Goal: Task Accomplishment & Management: Manage account settings

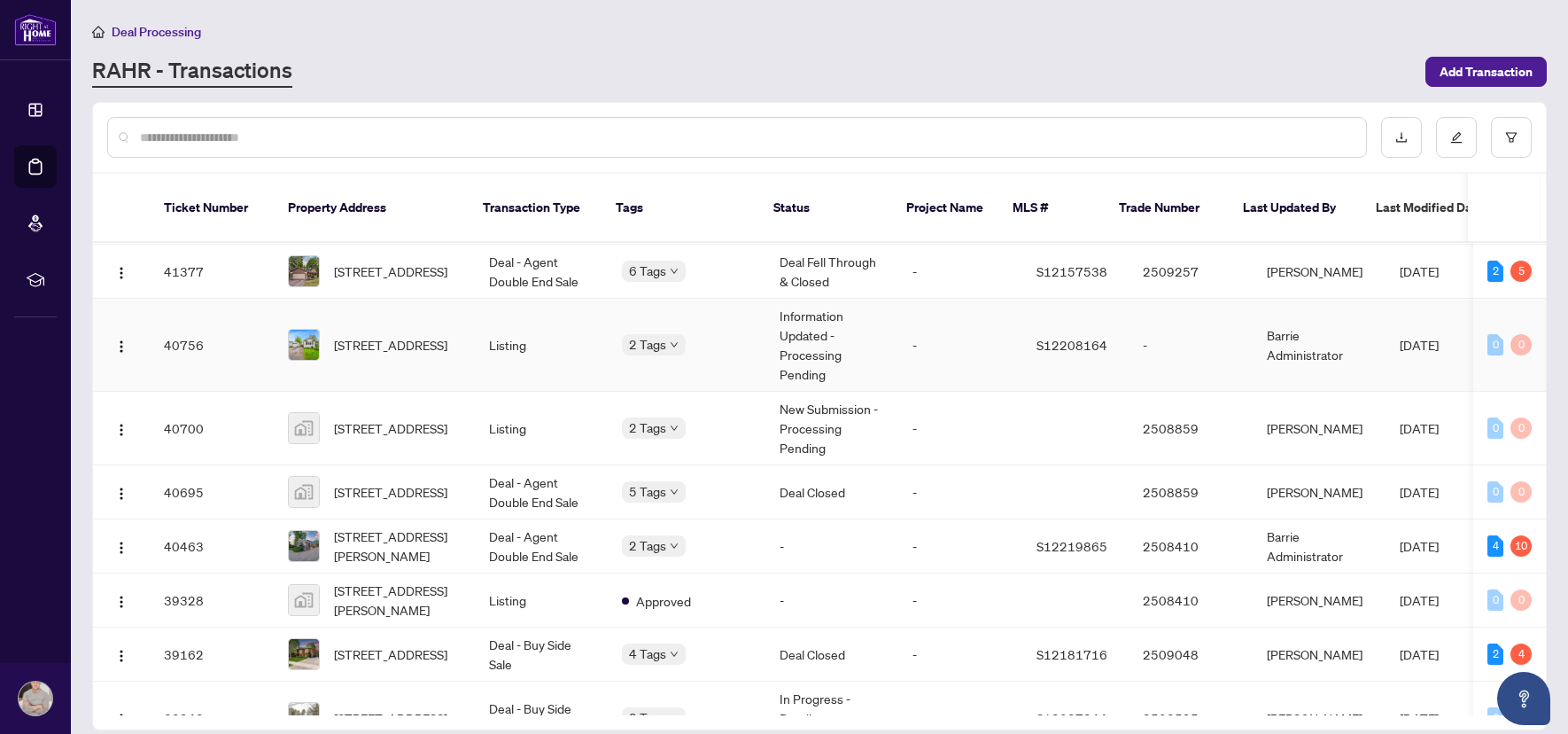
scroll to position [1488, 0]
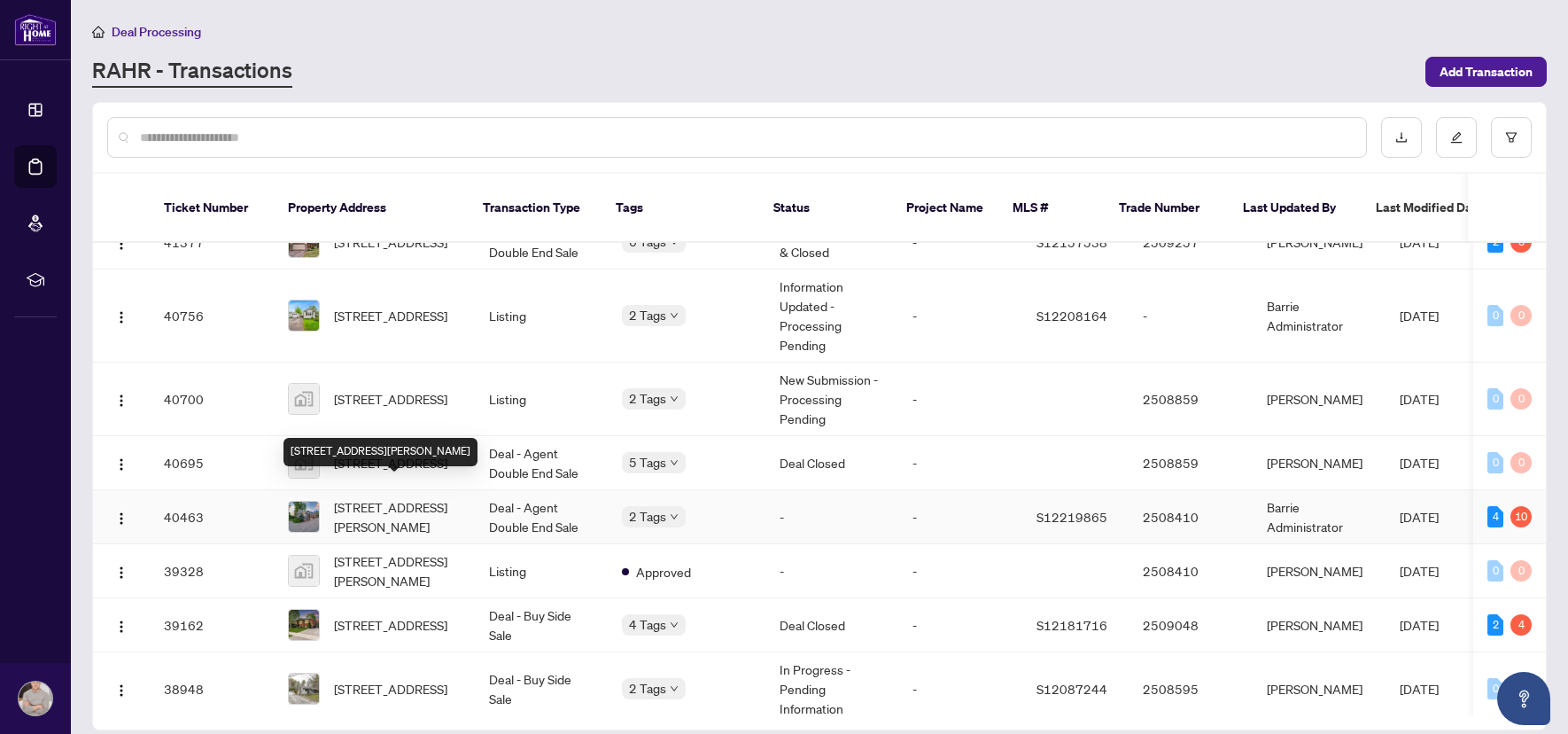
click at [391, 497] on span "[STREET_ADDRESS][PERSON_NAME]" at bounding box center [397, 517] width 127 height 39
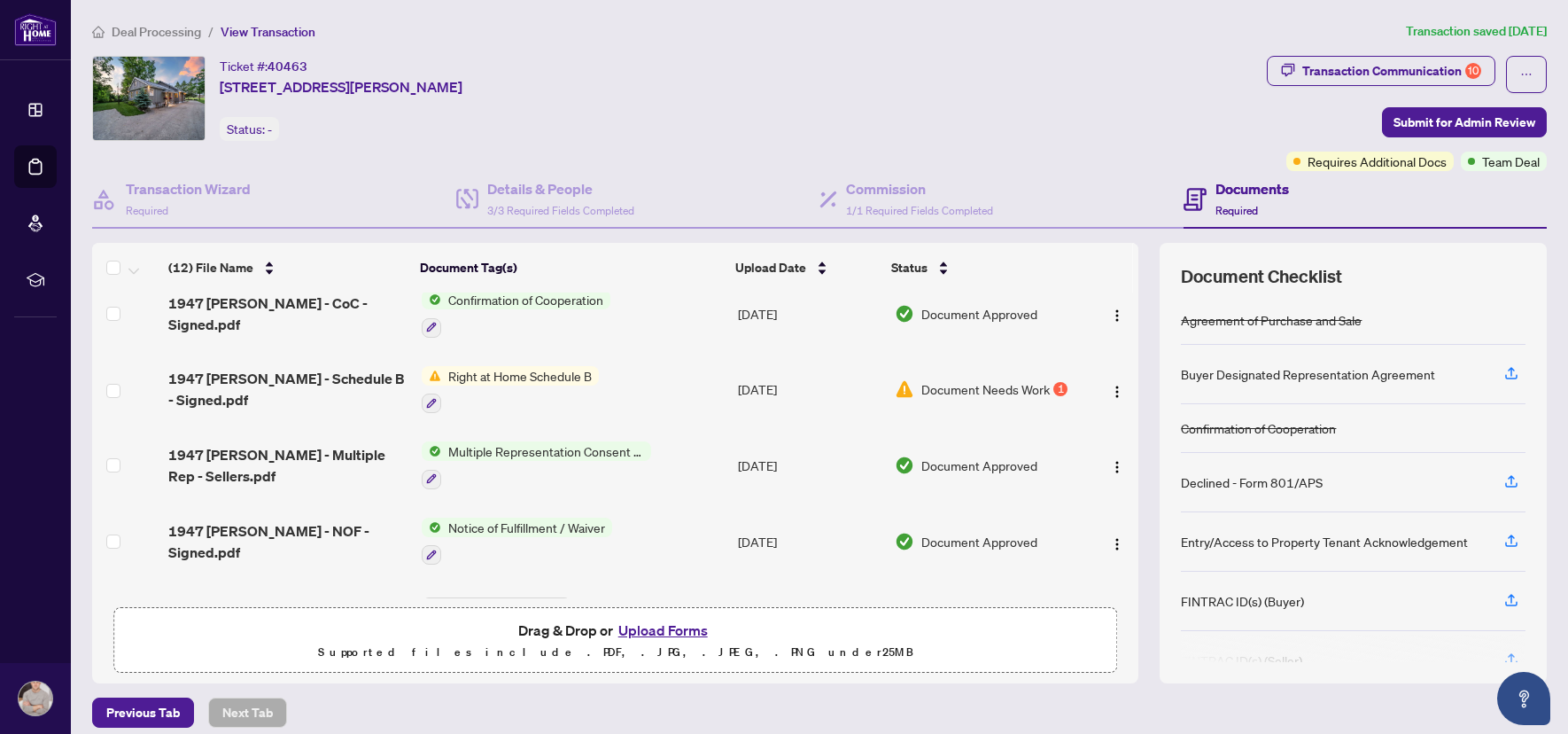
scroll to position [534, 0]
click at [1103, 390] on button "button" at bounding box center [1116, 388] width 28 height 28
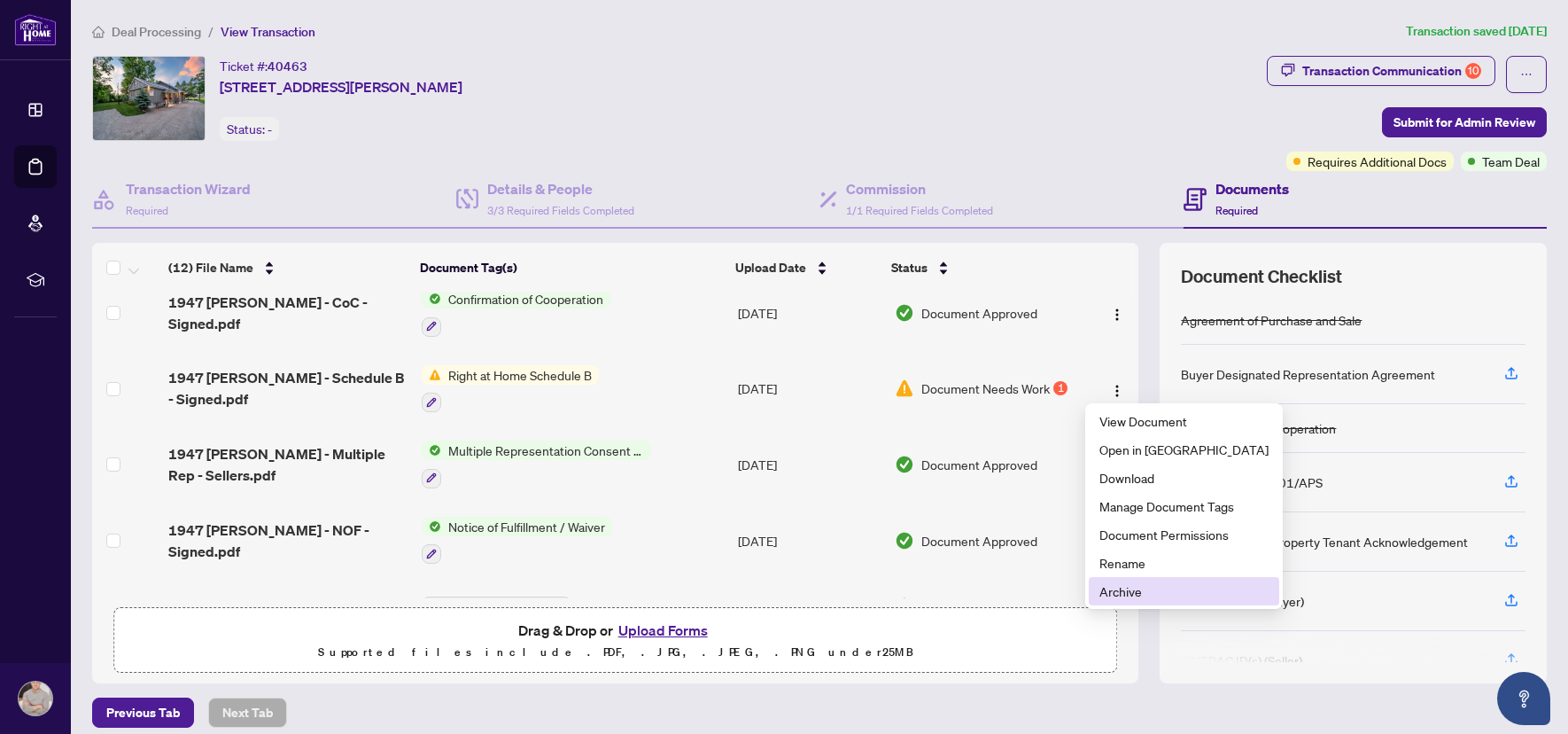
click at [1135, 590] on span "Archive" at bounding box center [1183, 591] width 170 height 19
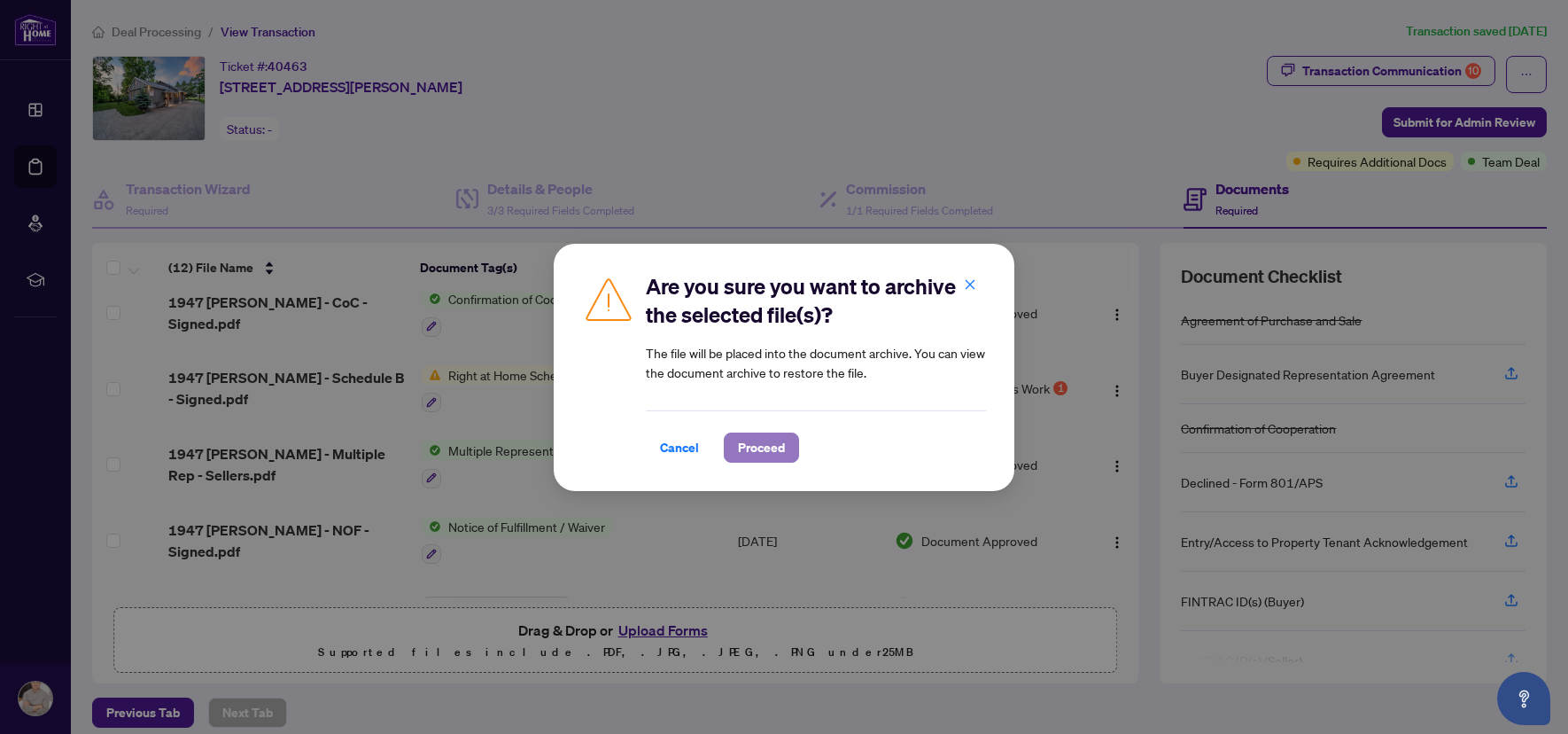
click at [774, 455] on span "Proceed" at bounding box center [761, 447] width 47 height 28
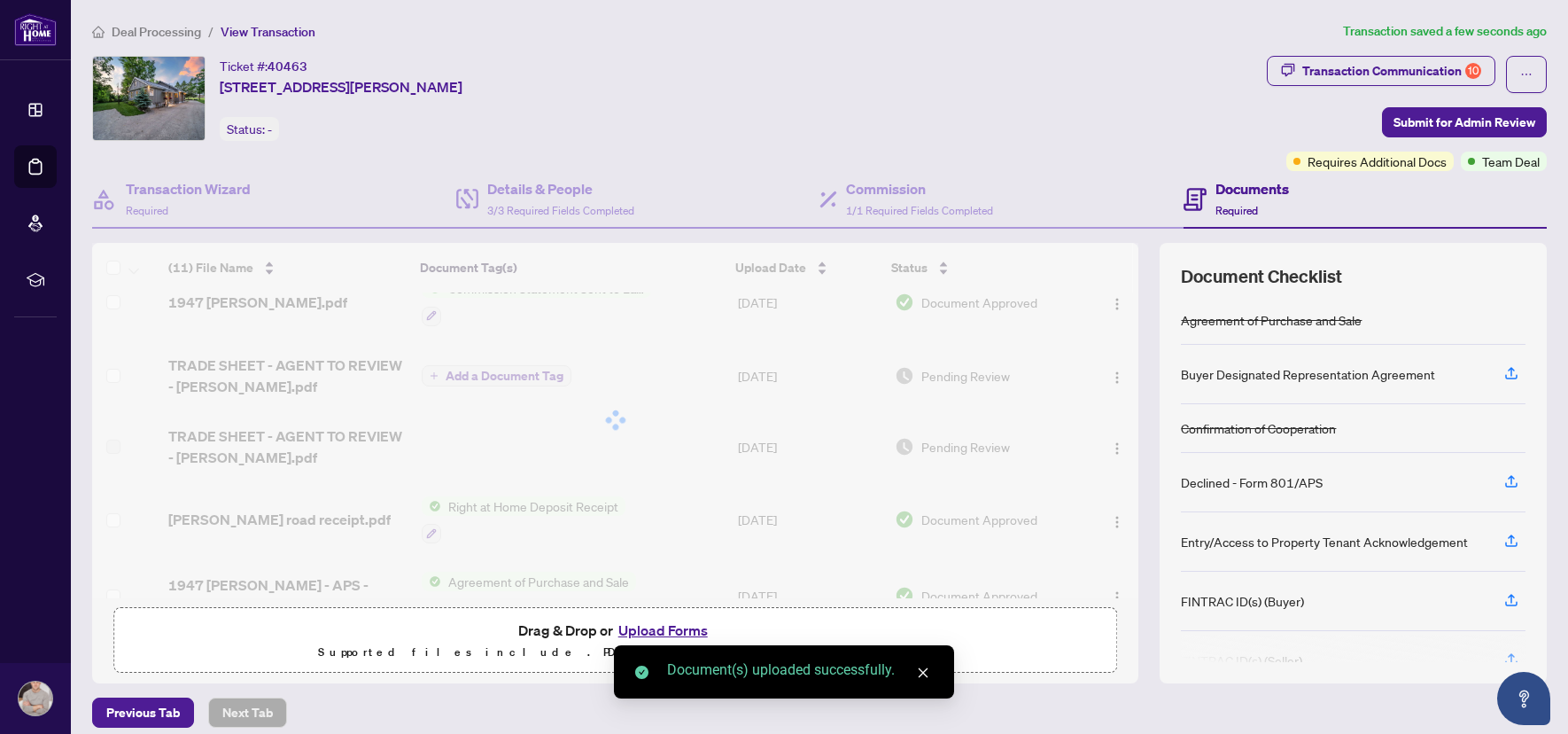
scroll to position [0, 0]
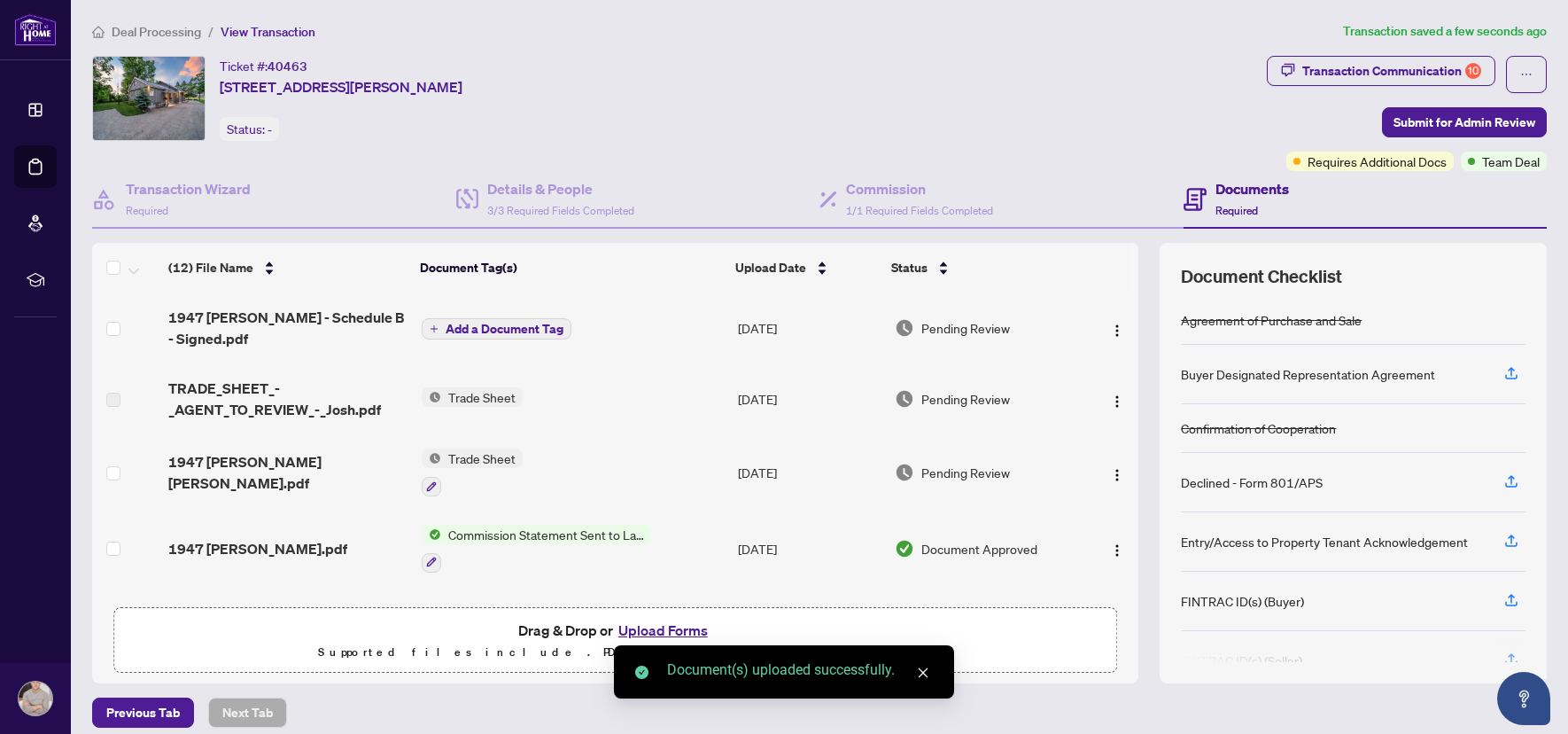
click at [509, 331] on span "Add a Document Tag" at bounding box center [505, 329] width 118 height 13
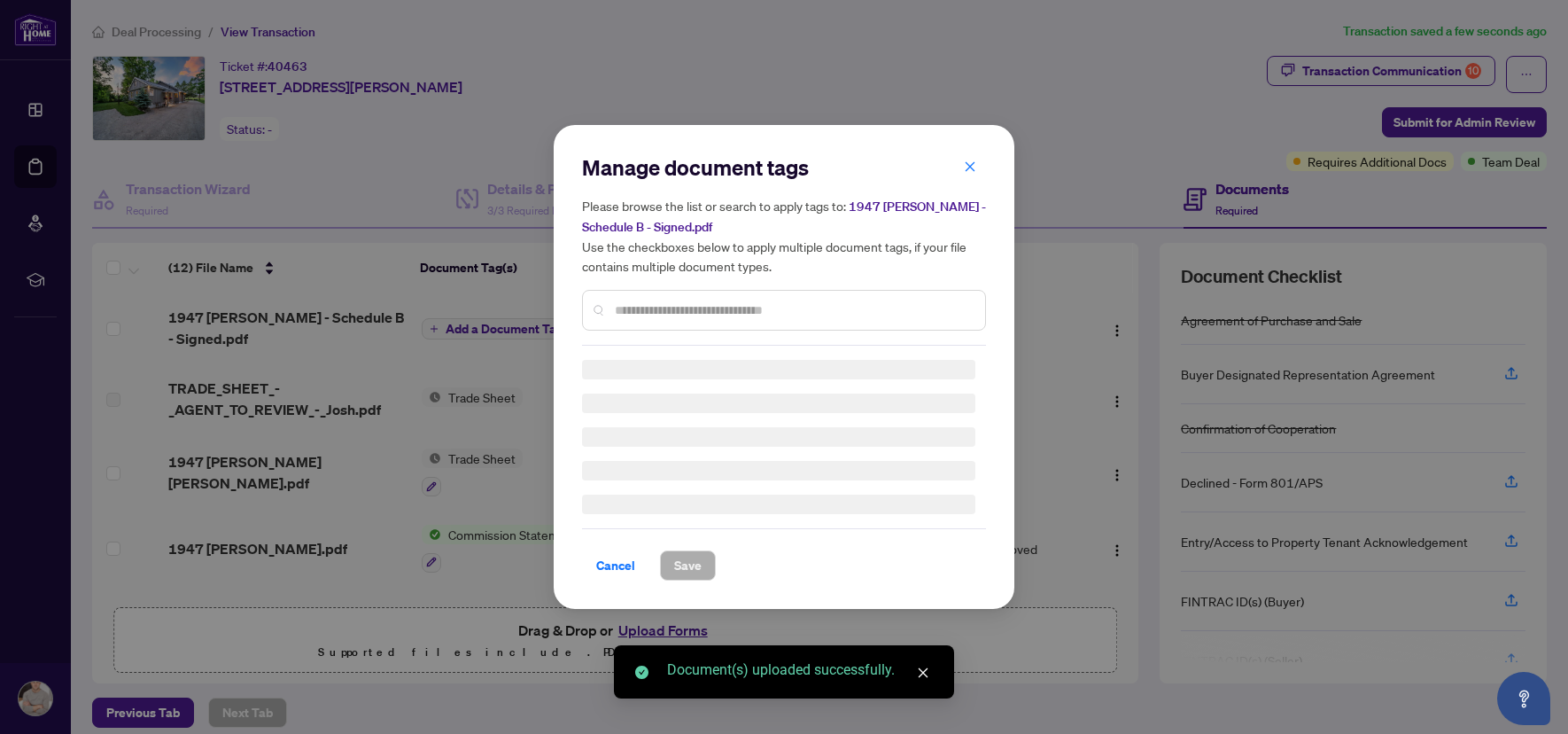
click at [648, 305] on input "text" at bounding box center [792, 310] width 356 height 19
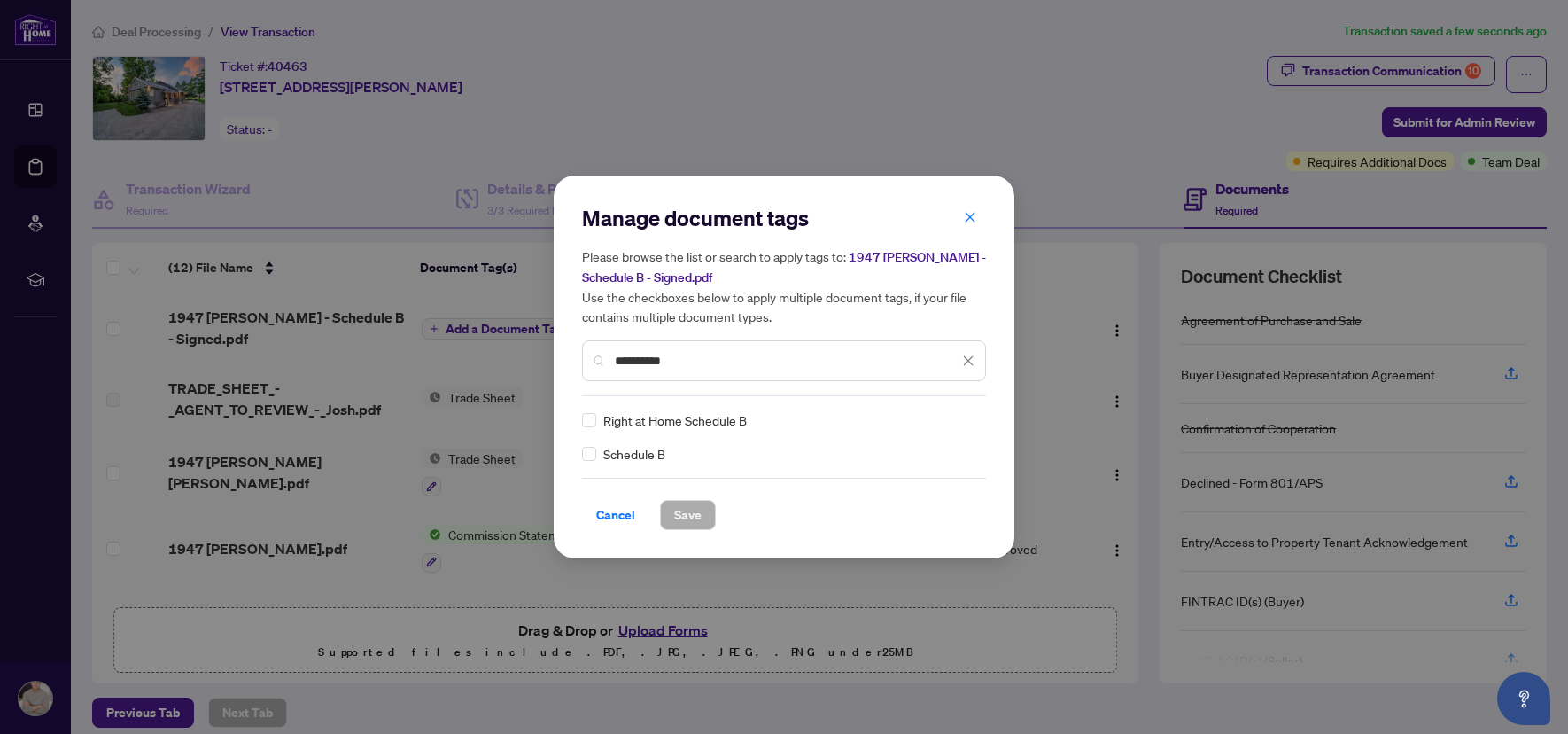
type input "**********"
click at [697, 505] on span "Save" at bounding box center [688, 514] width 27 height 28
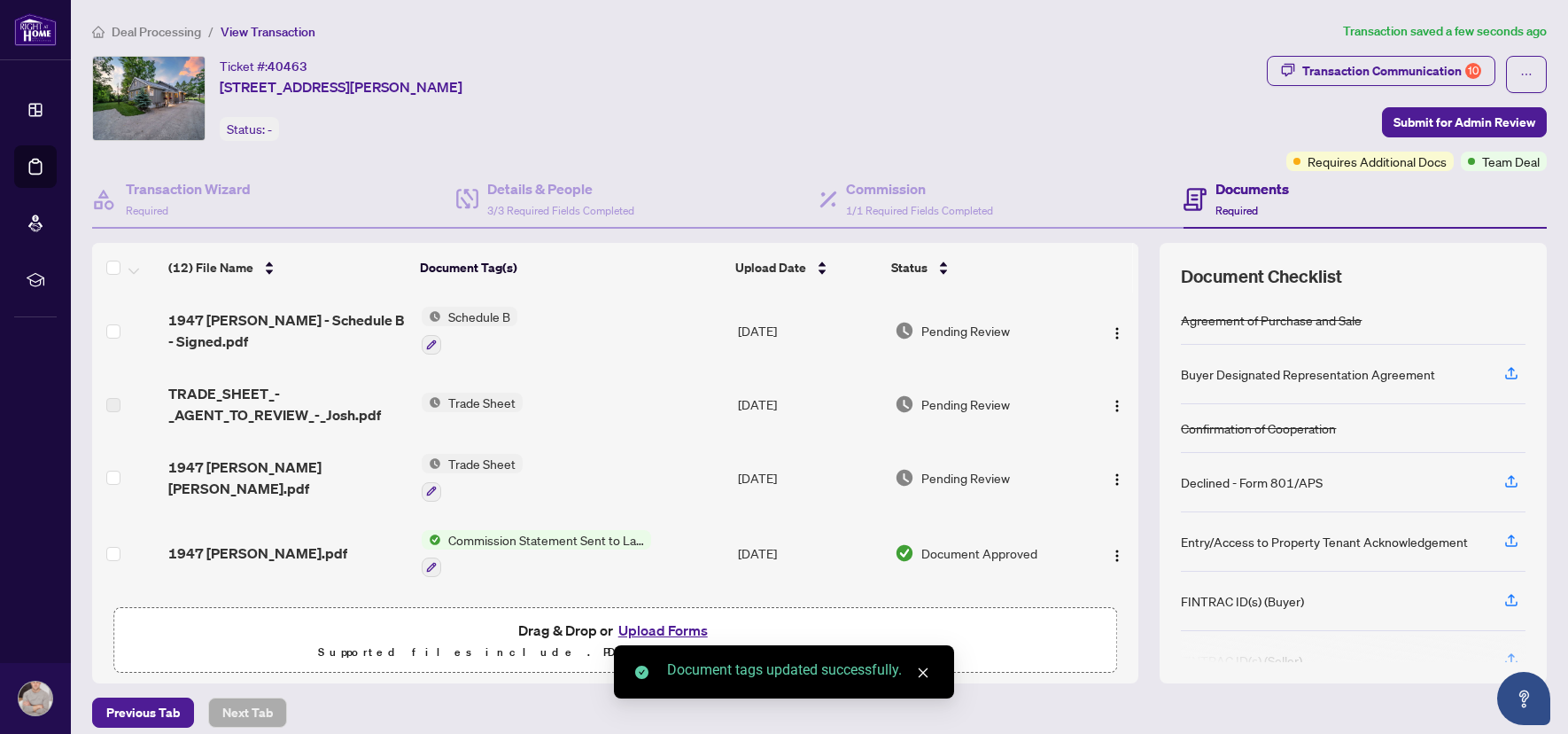
click at [335, 474] on div "1947 [PERSON_NAME] [PERSON_NAME].pdf" at bounding box center [288, 478] width 239 height 43
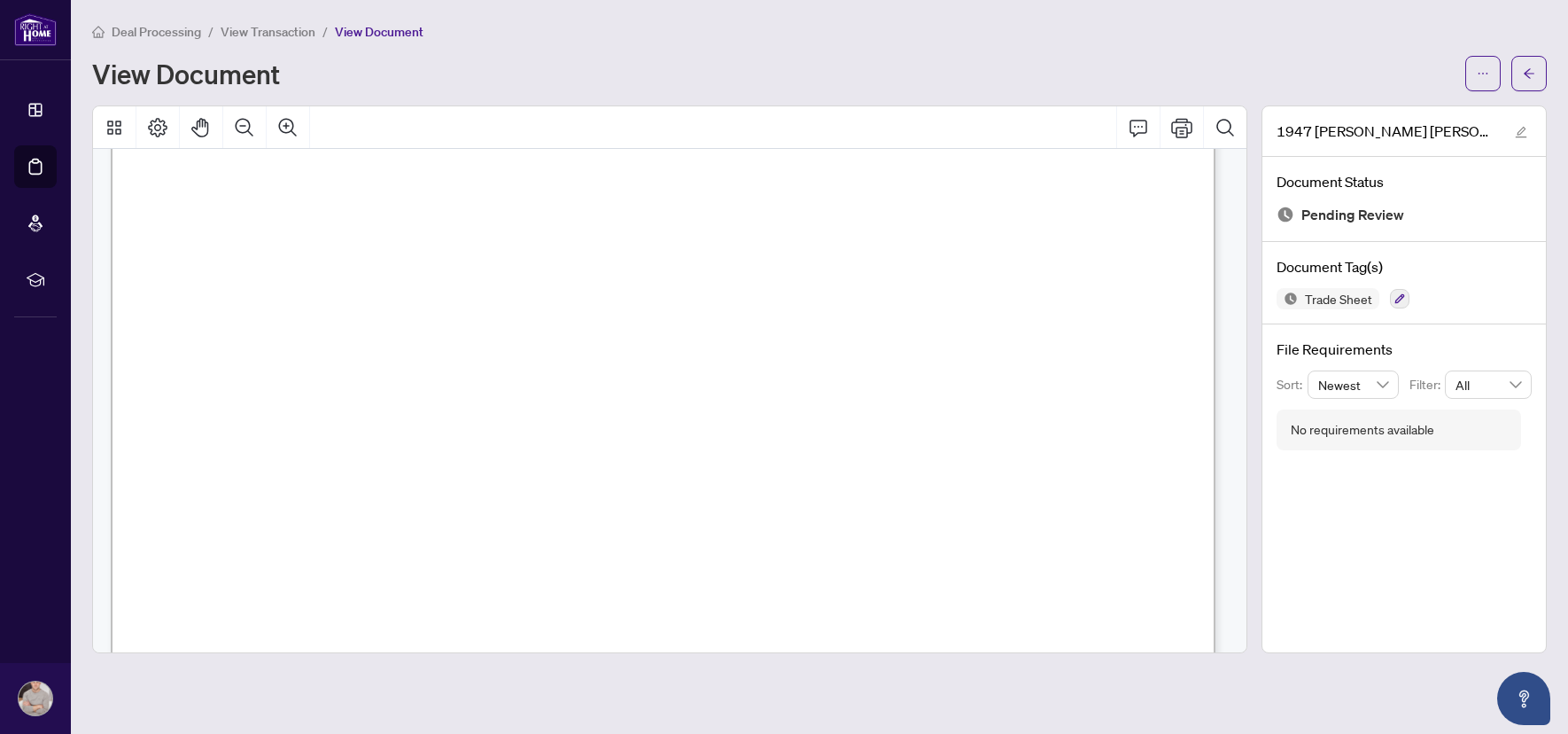
scroll to position [288, 0]
click at [1529, 78] on icon "arrow-left" at bounding box center [1528, 73] width 13 height 13
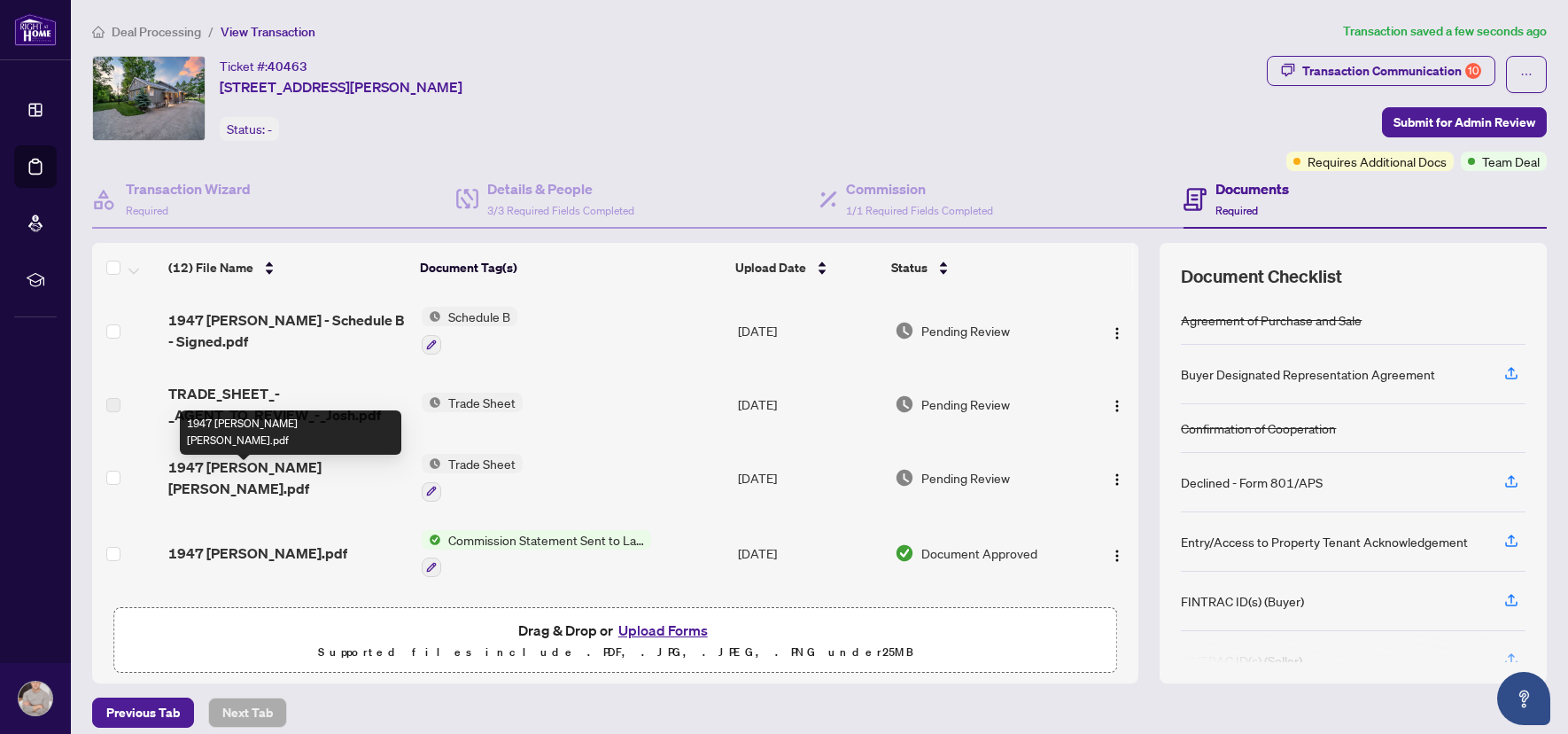
click at [263, 476] on span "1947 [PERSON_NAME] [PERSON_NAME].pdf" at bounding box center [288, 478] width 239 height 43
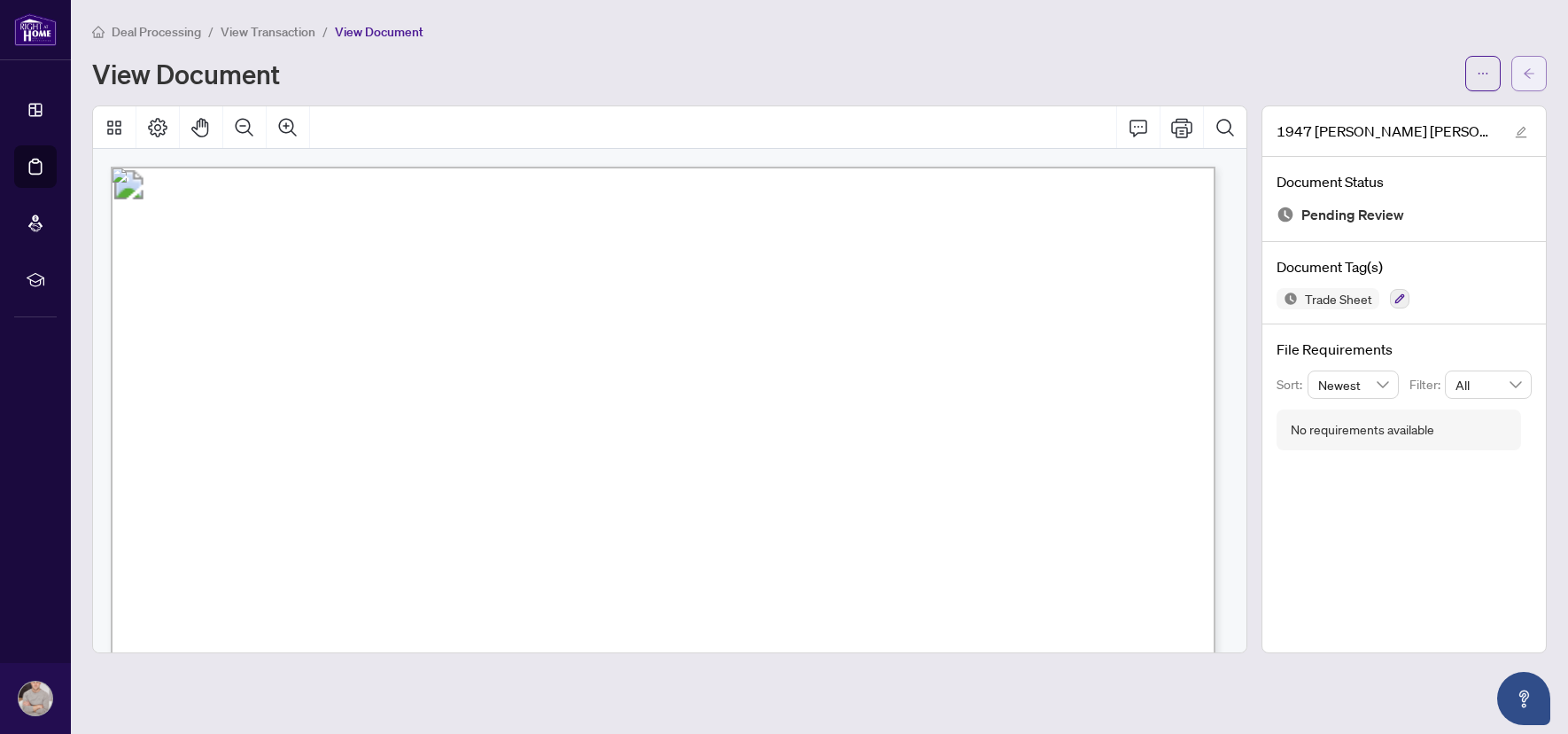
click at [1516, 67] on button "button" at bounding box center [1528, 74] width 36 height 36
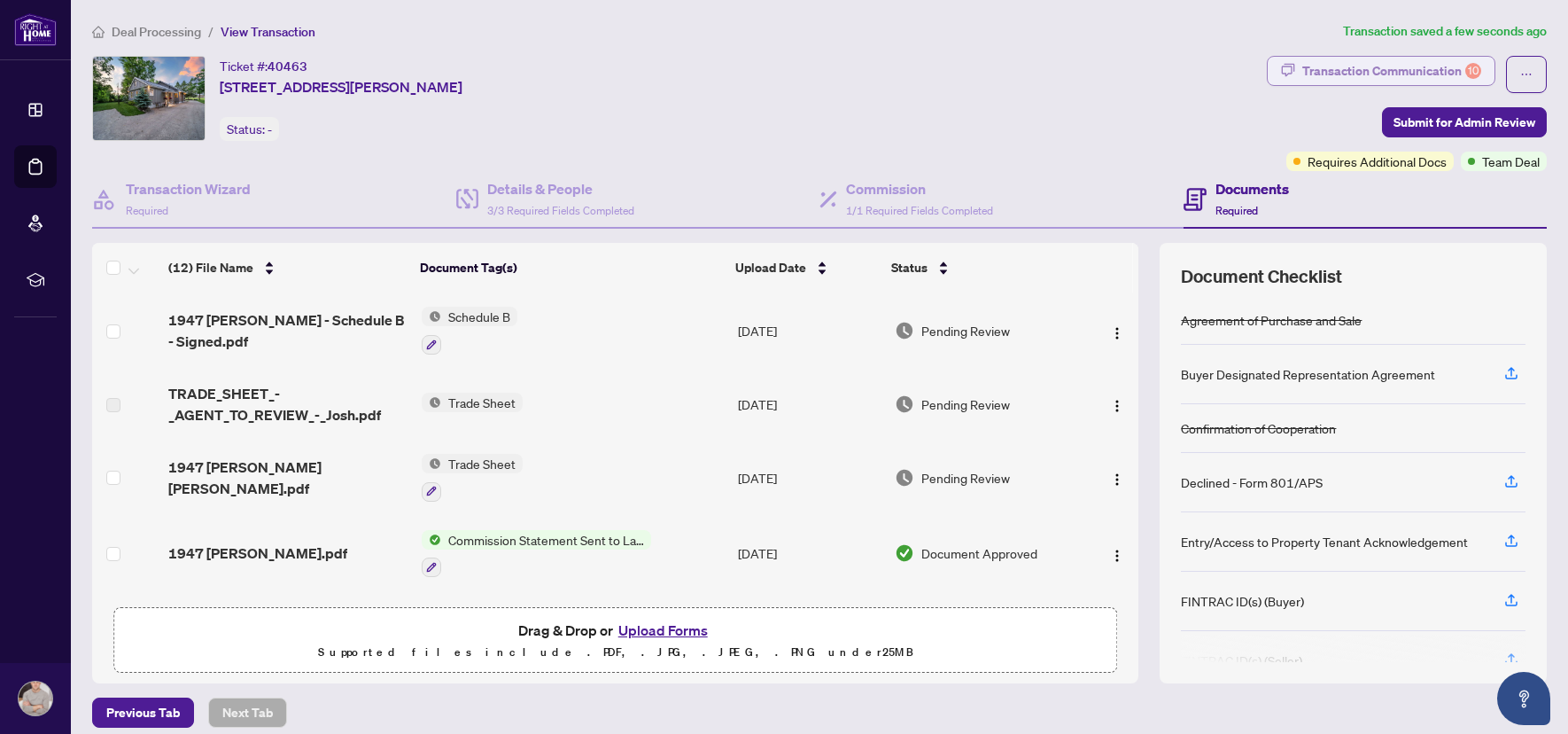
click at [1356, 76] on div "Transaction Communication 10" at bounding box center [1392, 71] width 179 height 28
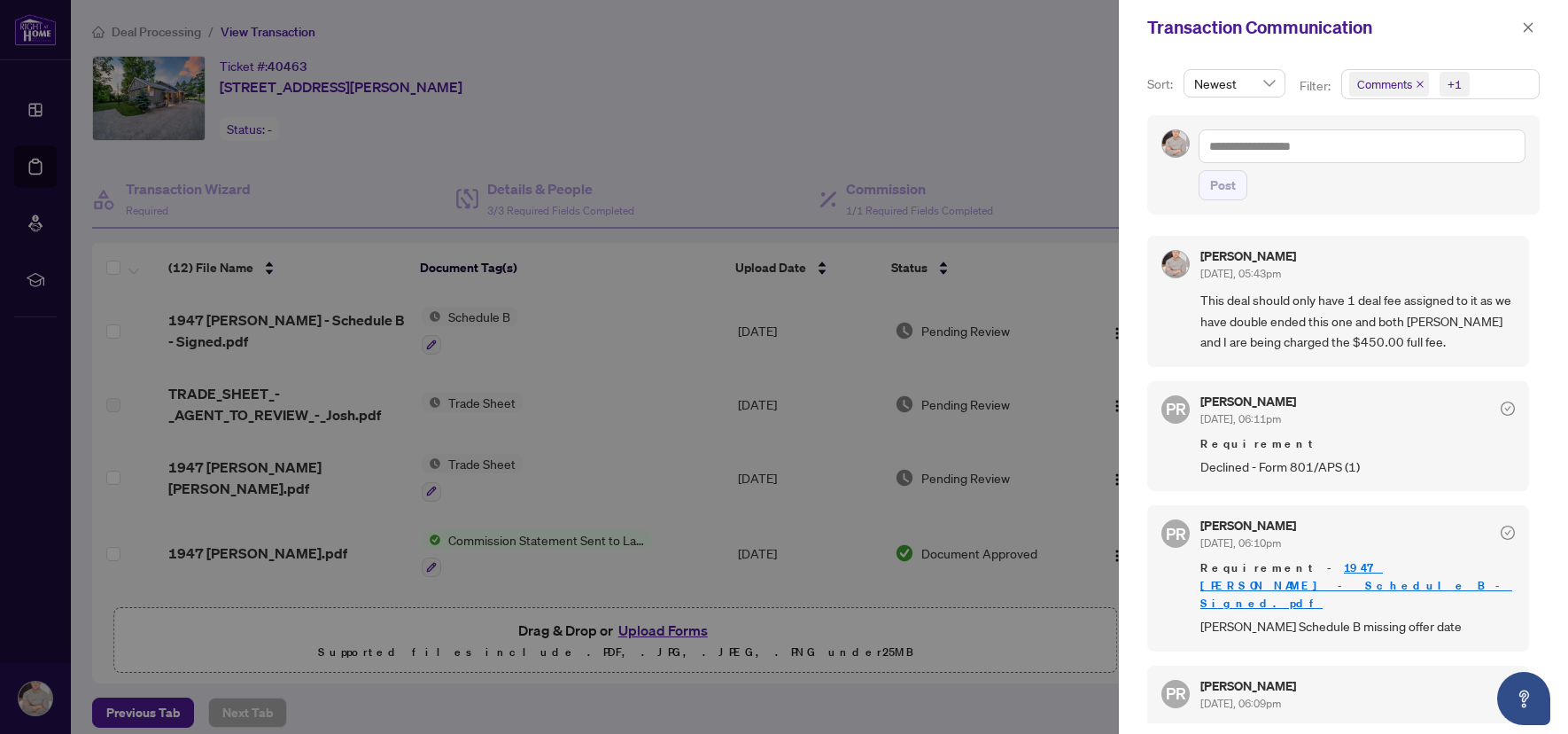
scroll to position [4, 0]
click at [1531, 25] on icon "close" at bounding box center [1528, 27] width 10 height 10
